Goal: Task Accomplishment & Management: Complete application form

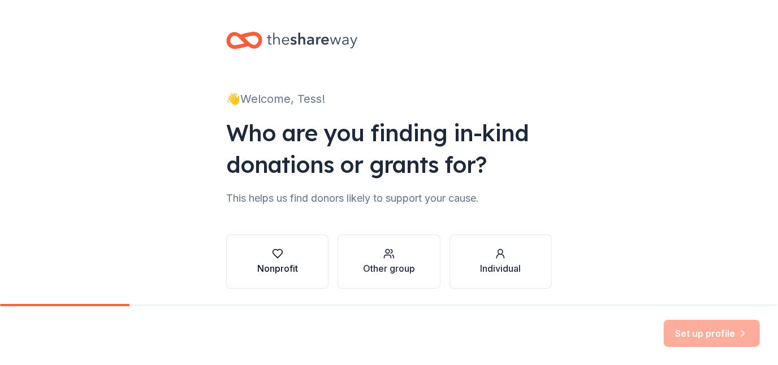
click at [320, 264] on button "Nonprofit" at bounding box center [277, 262] width 102 height 54
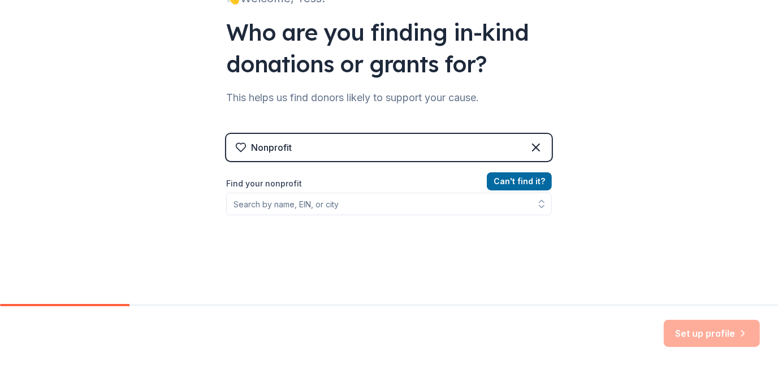
scroll to position [110, 0]
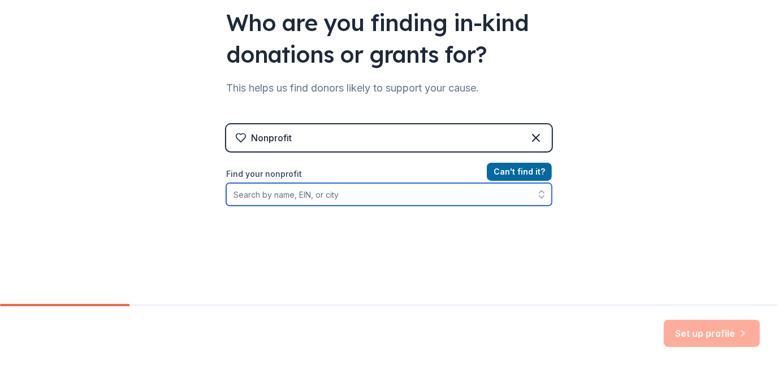
click at [274, 199] on input "Find your nonprofit" at bounding box center [389, 194] width 326 height 23
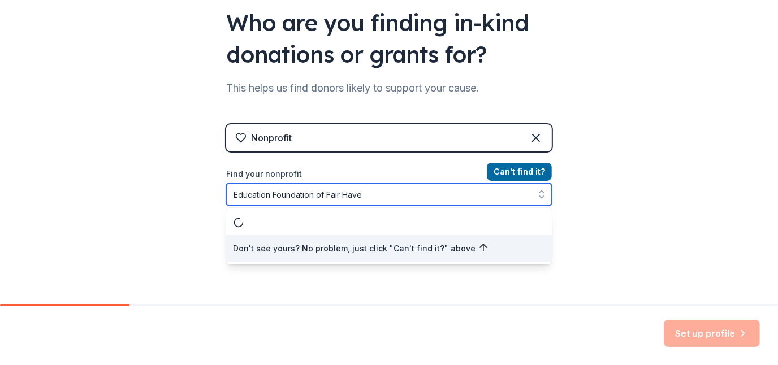
type input "Education Foundation of [GEOGRAPHIC_DATA]"
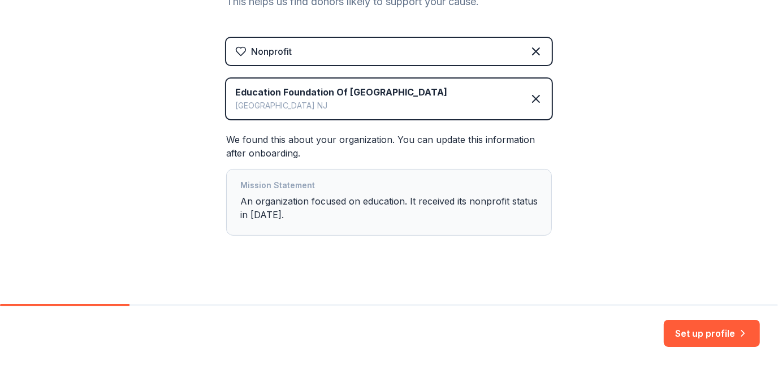
scroll to position [205, 0]
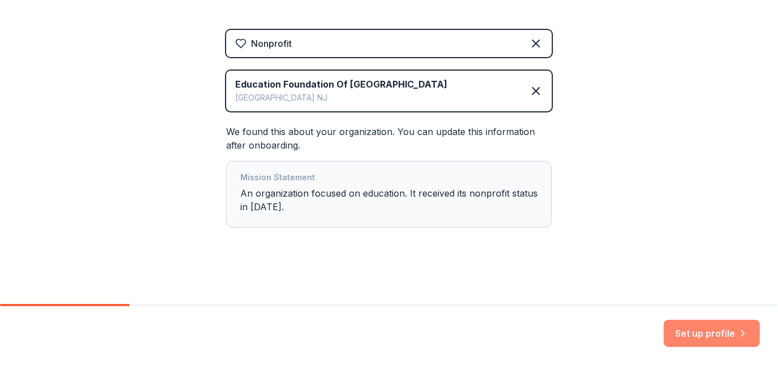
click at [710, 332] on button "Set up profile" at bounding box center [712, 333] width 96 height 27
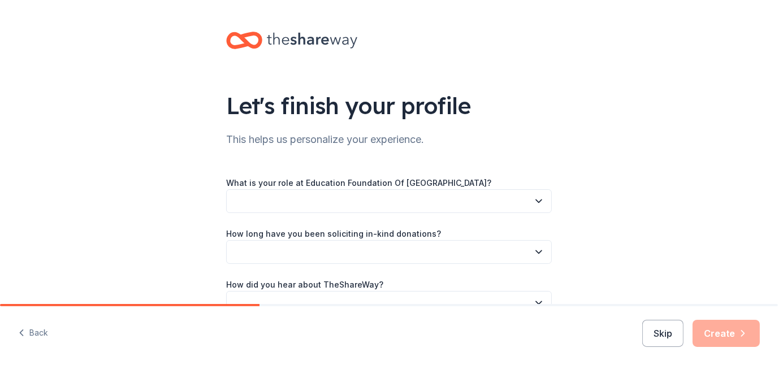
click at [295, 198] on button "button" at bounding box center [389, 202] width 326 height 24
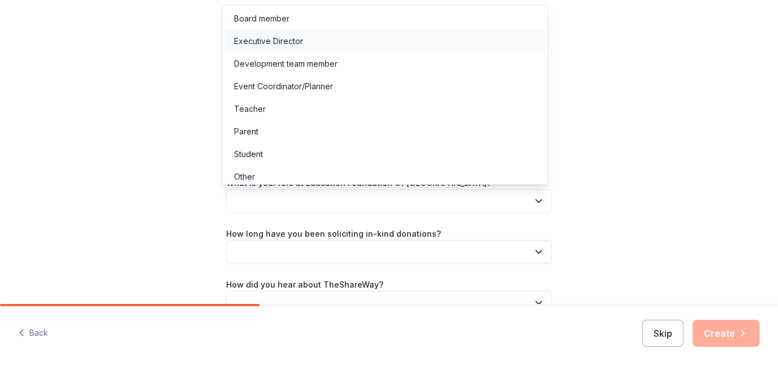
click at [273, 39] on div "Executive Director" at bounding box center [268, 42] width 69 height 14
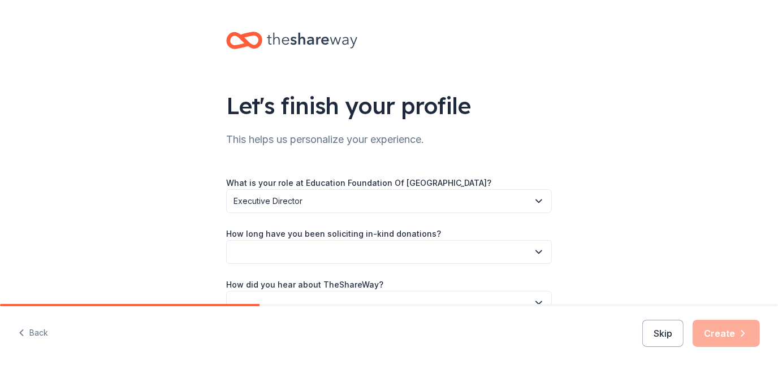
click at [274, 256] on button "button" at bounding box center [389, 252] width 326 height 24
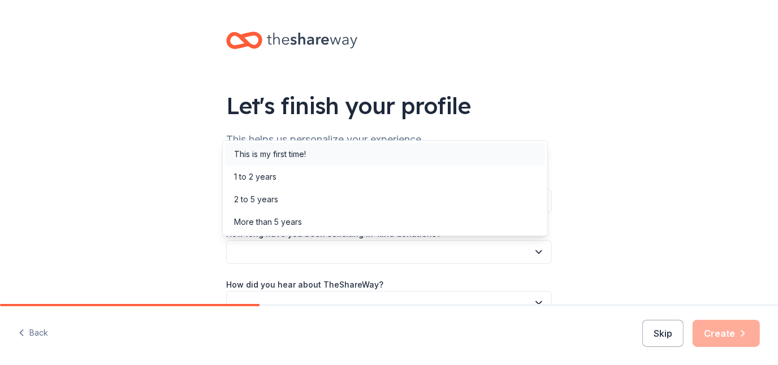
click at [290, 156] on div "This is my first time!" at bounding box center [270, 155] width 72 height 14
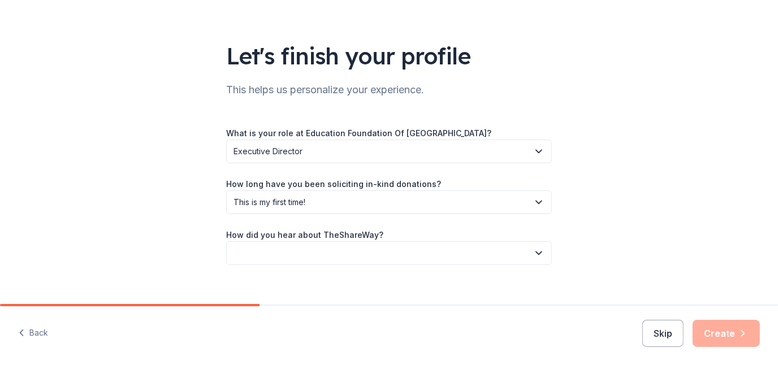
scroll to position [64, 0]
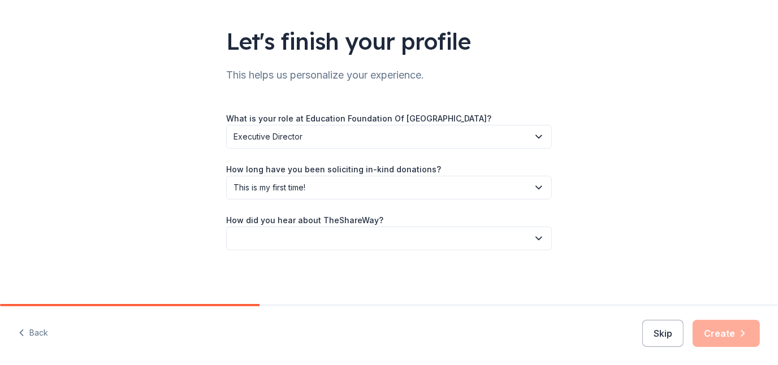
click at [281, 236] on button "button" at bounding box center [389, 239] width 326 height 24
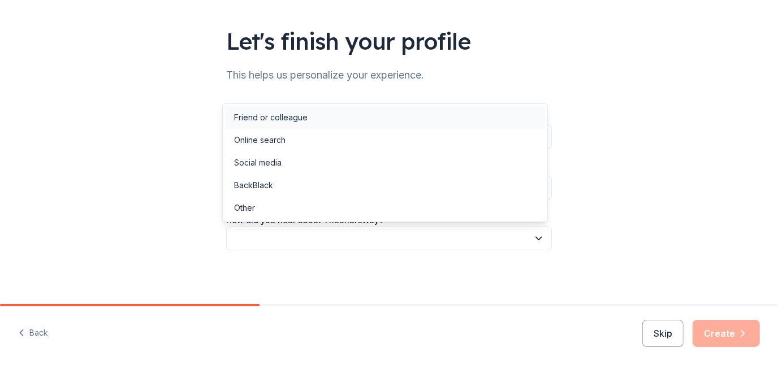
click at [292, 118] on div "Friend or colleague" at bounding box center [271, 118] width 74 height 14
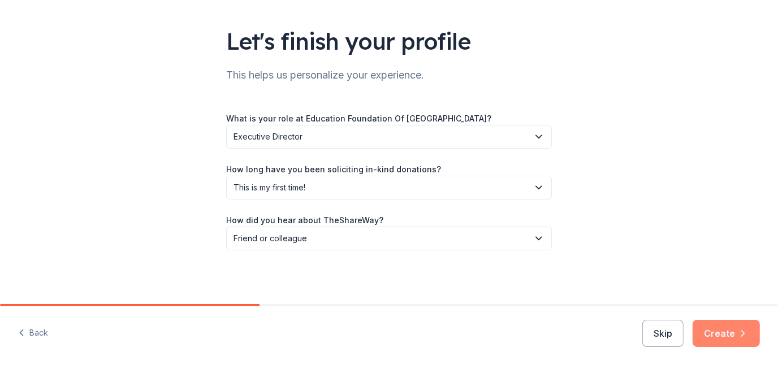
click at [742, 326] on button "Create" at bounding box center [726, 333] width 67 height 27
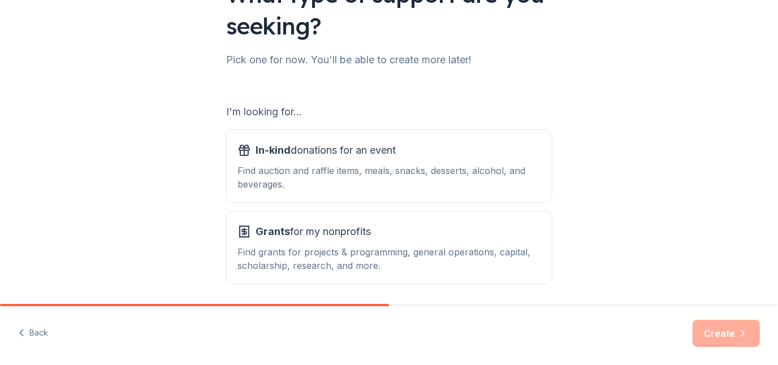
scroll to position [145, 0]
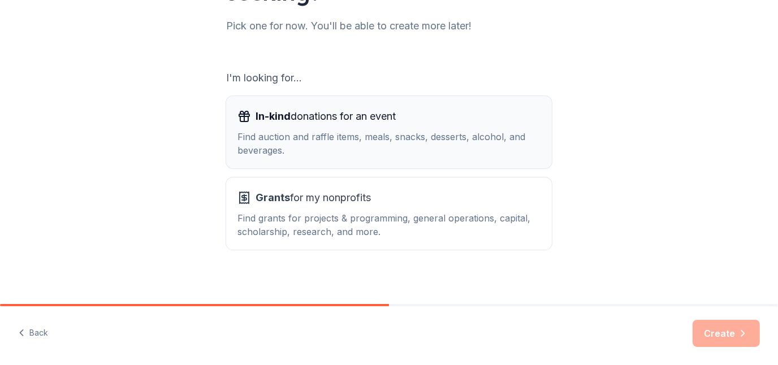
click at [351, 154] on div "Find auction and raffle items, meals, snacks, desserts, alcohol, and beverages." at bounding box center [389, 143] width 303 height 27
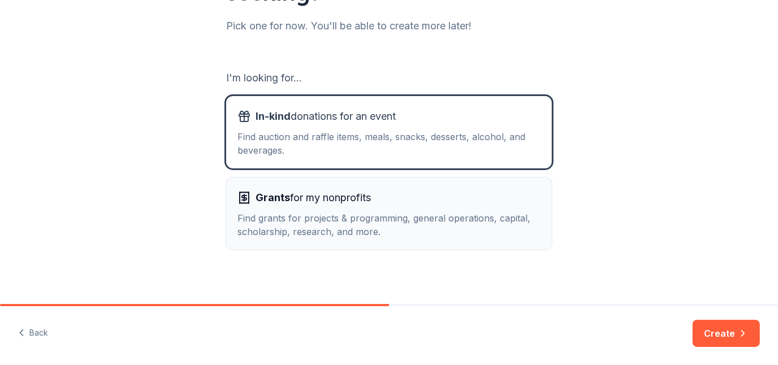
click at [347, 212] on div "Find grants for projects & programming, general operations, capital, scholarshi…" at bounding box center [389, 225] width 303 height 27
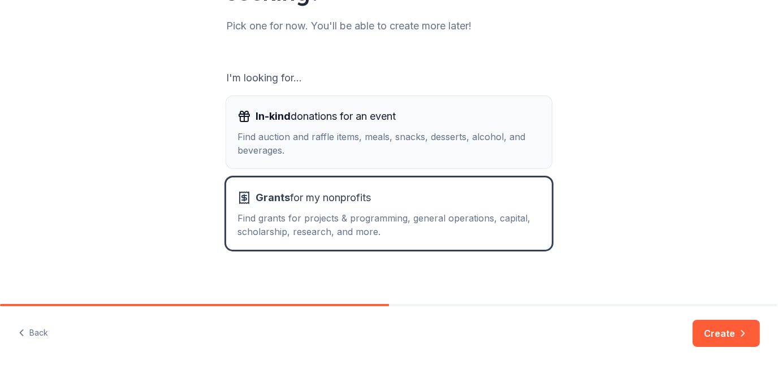
click at [341, 119] on span "In-kind donations for an event" at bounding box center [326, 116] width 140 height 18
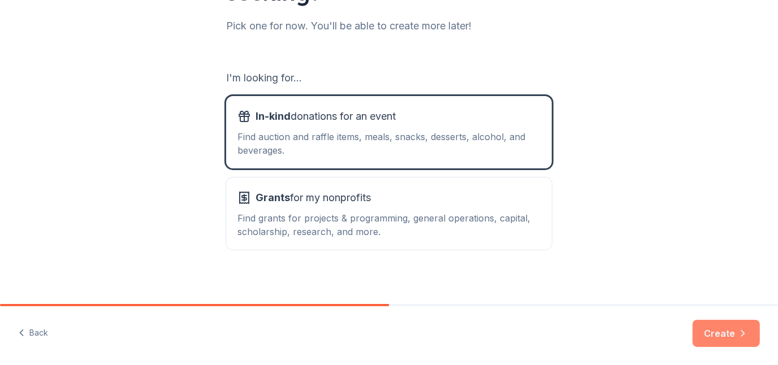
click at [728, 334] on button "Create" at bounding box center [726, 333] width 67 height 27
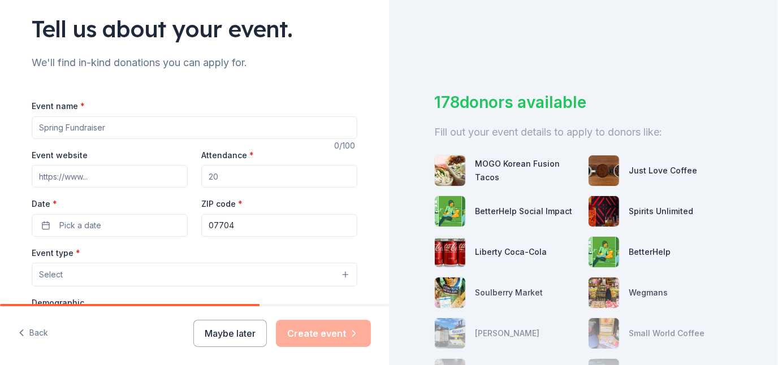
scroll to position [80, 0]
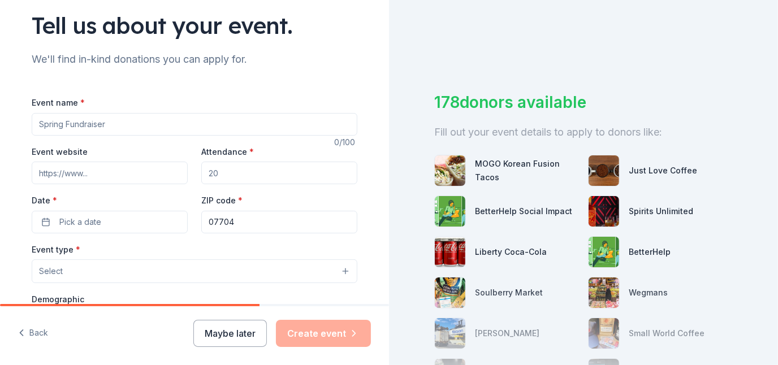
click at [118, 126] on input "Event name *" at bounding box center [195, 124] width 326 height 23
type input "Golf & Pickleball Outing"
type input "170"
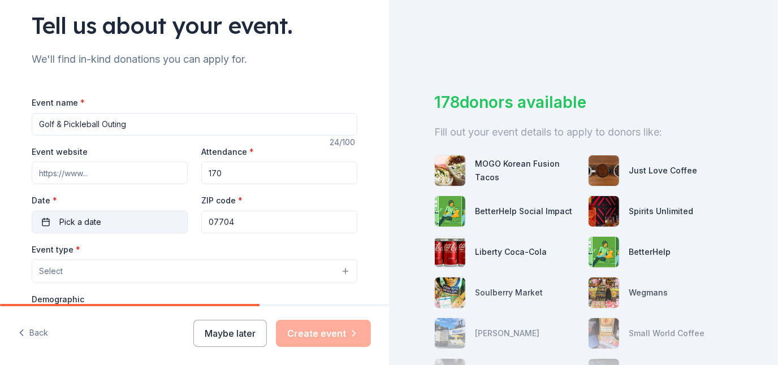
click at [40, 226] on button "Pick a date" at bounding box center [110, 222] width 156 height 23
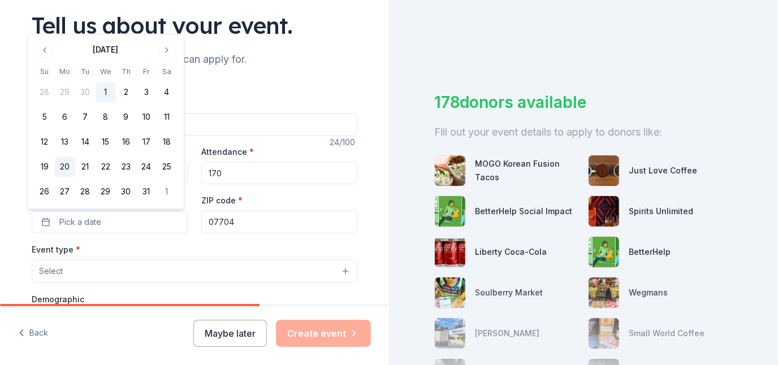
click at [65, 169] on button "20" at bounding box center [65, 167] width 20 height 20
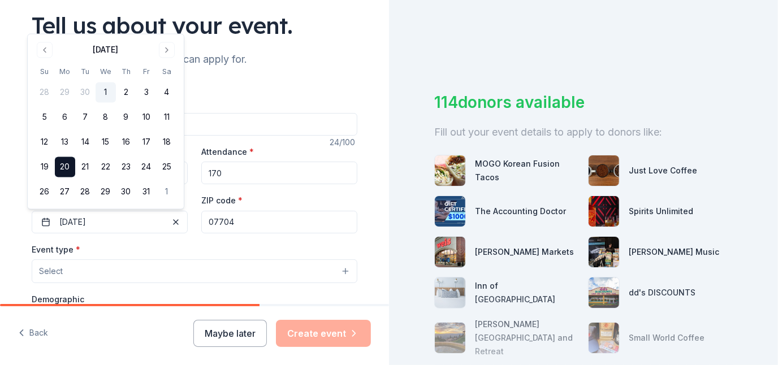
click at [141, 275] on button "Select" at bounding box center [195, 272] width 326 height 24
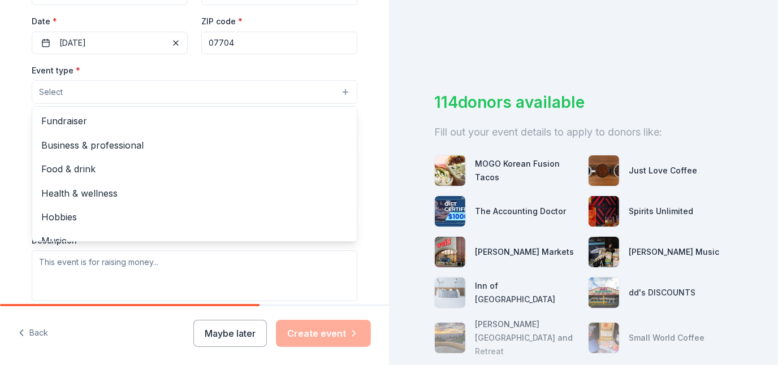
scroll to position [261, 0]
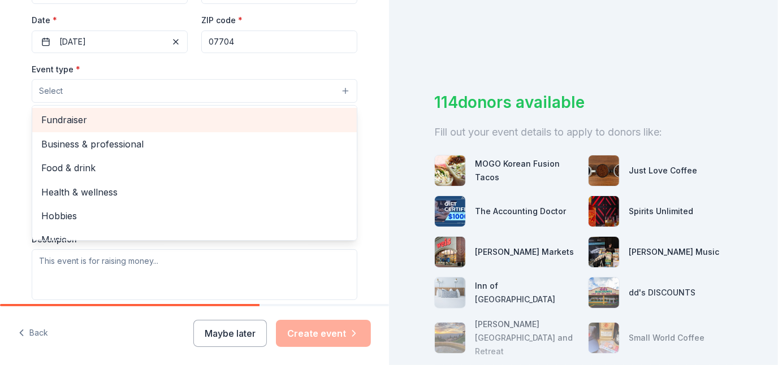
click at [60, 123] on span "Fundraiser" at bounding box center [194, 120] width 307 height 15
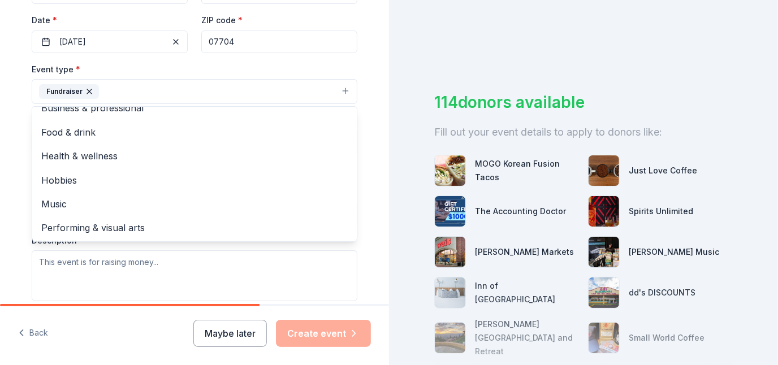
scroll to position [0, 0]
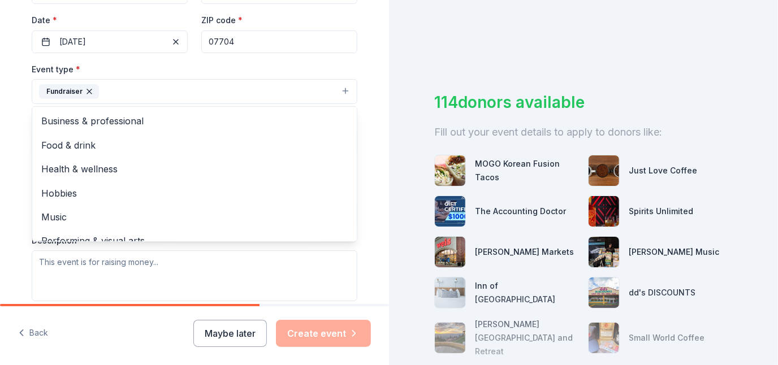
click at [373, 159] on div "Tell us about your event. We'll find in-kind donations you can apply for. Event…" at bounding box center [194, 116] width 389 height 754
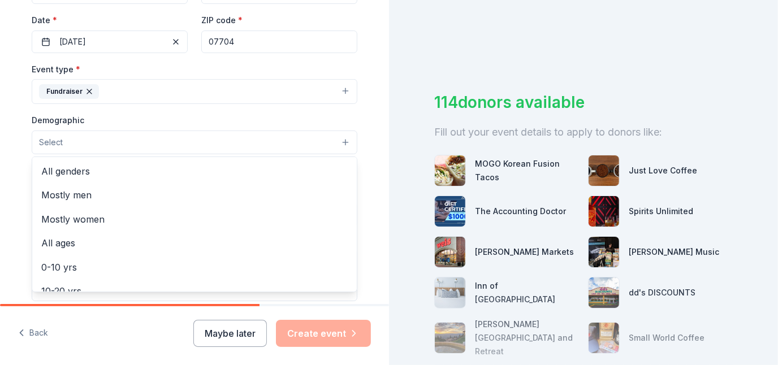
click at [329, 143] on button "Select" at bounding box center [195, 143] width 326 height 24
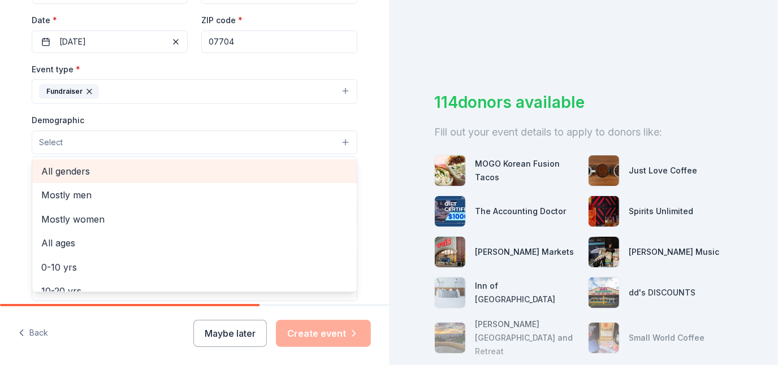
click at [107, 176] on span "All genders" at bounding box center [194, 171] width 307 height 15
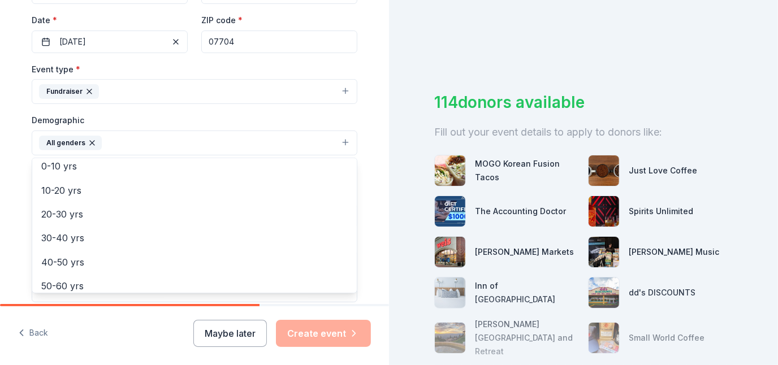
scroll to position [79, 0]
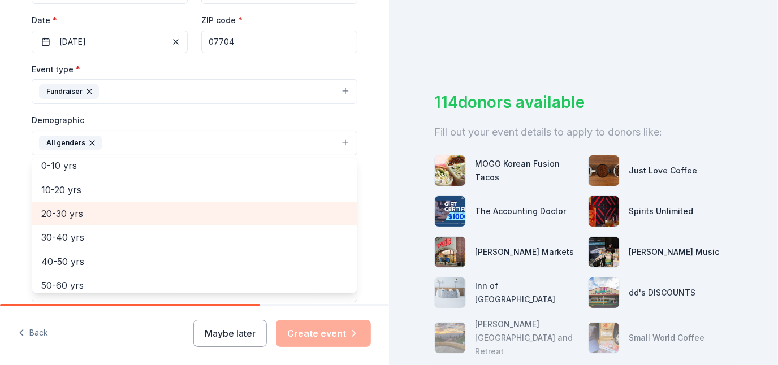
click at [66, 213] on span "20-30 yrs" at bounding box center [194, 213] width 307 height 15
click at [66, 218] on span "30-40 yrs" at bounding box center [194, 213] width 307 height 15
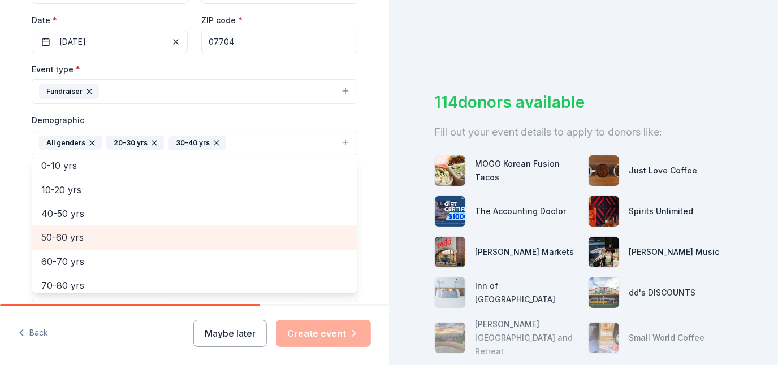
click at [66, 234] on span "50-60 yrs" at bounding box center [194, 237] width 307 height 15
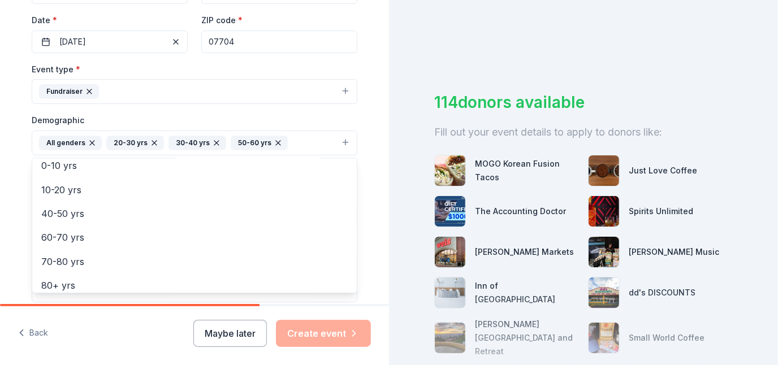
click at [364, 212] on div "Tell us about your event. We'll find in-kind donations you can apply for. Event…" at bounding box center [195, 116] width 362 height 755
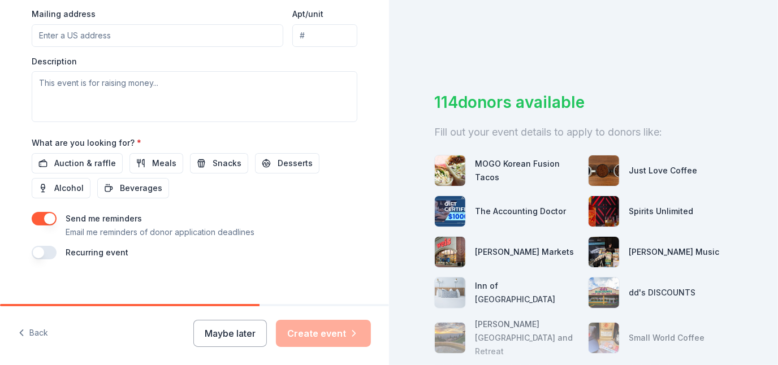
scroll to position [451, 0]
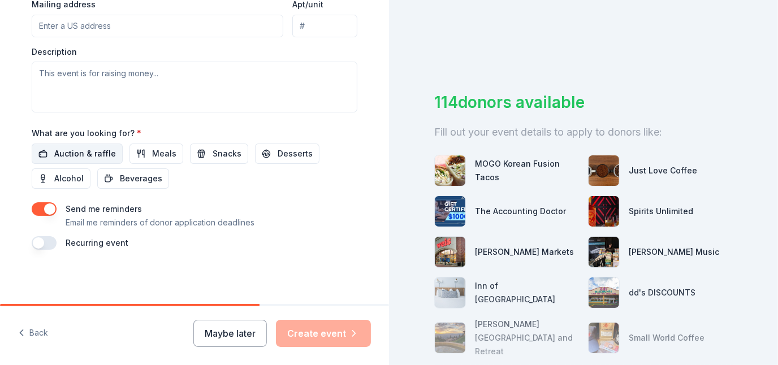
click at [78, 156] on span "Auction & raffle" at bounding box center [85, 154] width 62 height 14
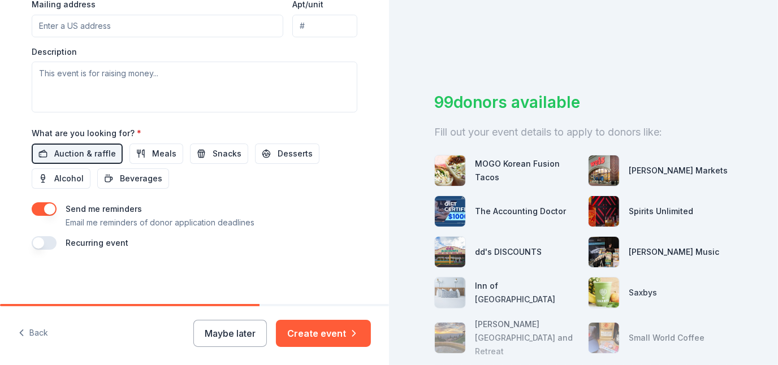
click at [34, 210] on button "button" at bounding box center [44, 210] width 25 height 14
click at [319, 338] on button "Create event" at bounding box center [323, 333] width 95 height 27
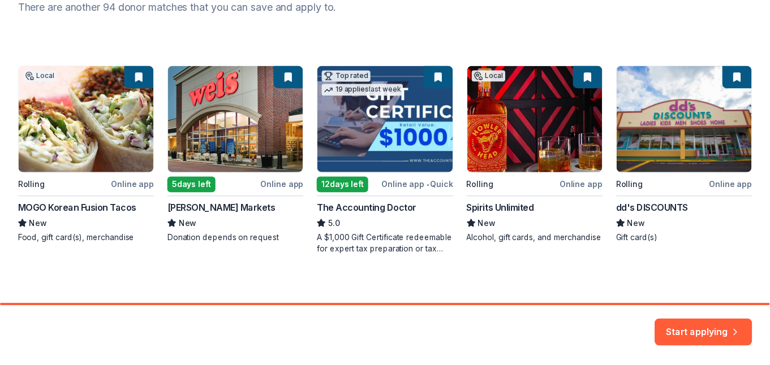
scroll to position [171, 0]
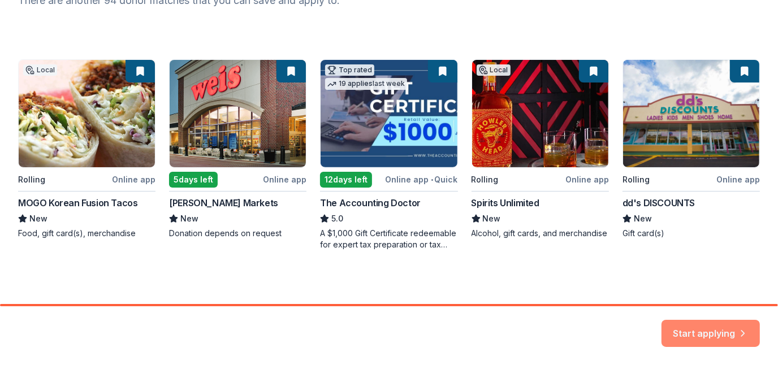
click at [694, 332] on button "Start applying" at bounding box center [711, 328] width 98 height 27
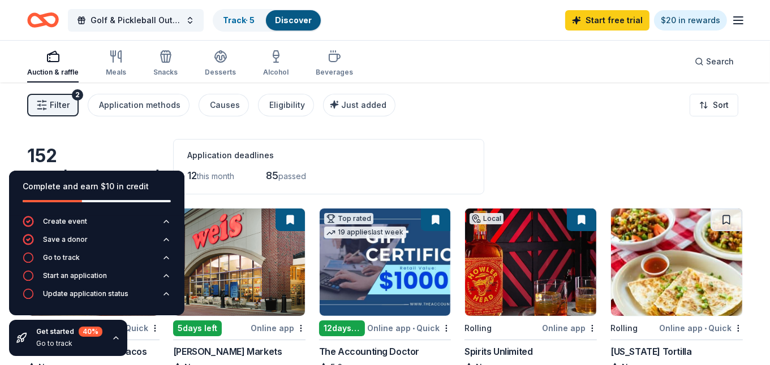
click at [580, 168] on div "152 results in [GEOGRAPHIC_DATA], [GEOGRAPHIC_DATA] Application deadlines 12 th…" at bounding box center [385, 166] width 716 height 55
click at [114, 339] on icon "button" at bounding box center [115, 338] width 9 height 9
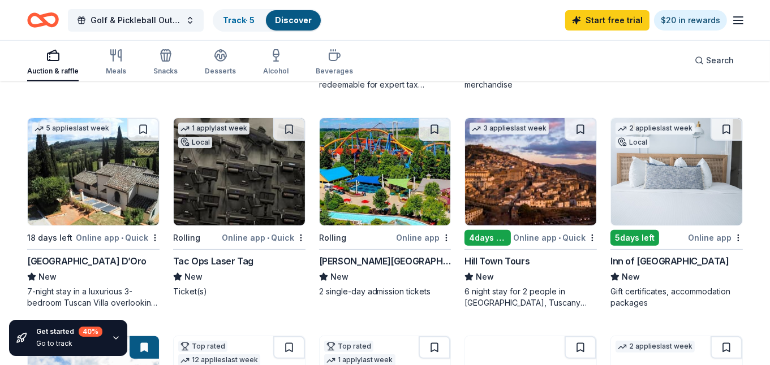
scroll to position [316, 0]
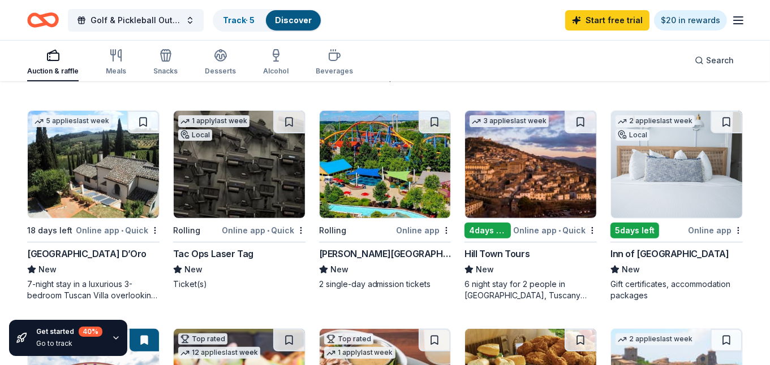
click at [100, 188] on img at bounding box center [93, 164] width 131 height 107
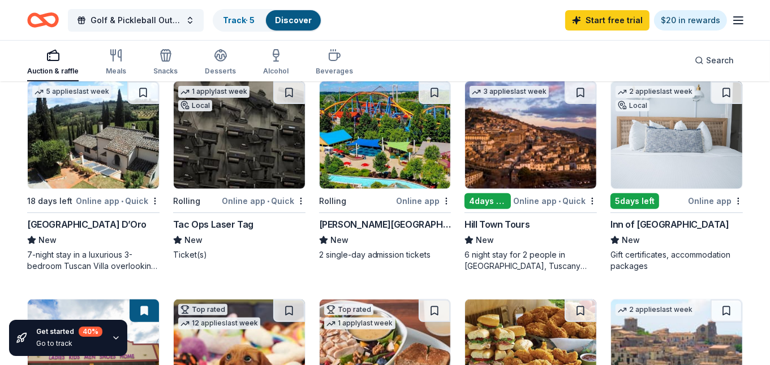
scroll to position [347, 0]
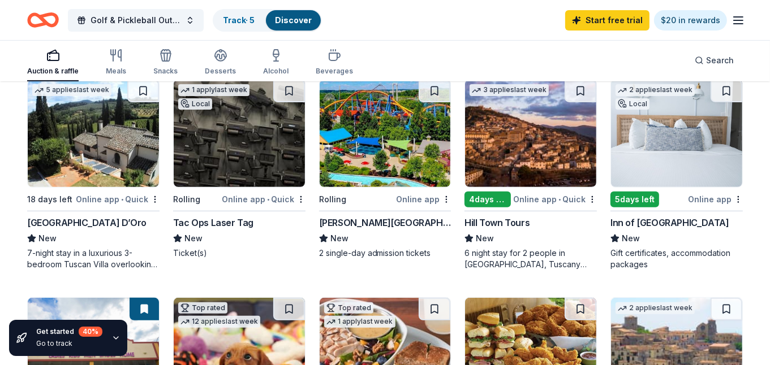
click at [680, 166] on img at bounding box center [676, 133] width 131 height 107
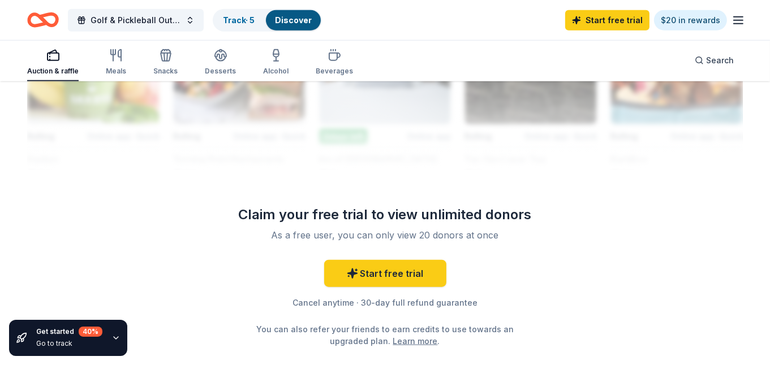
scroll to position [1168, 0]
